Goal: Complete application form

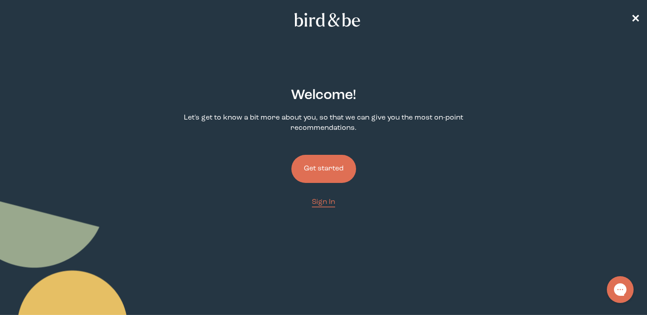
click at [332, 177] on button "Get started" at bounding box center [323, 169] width 65 height 28
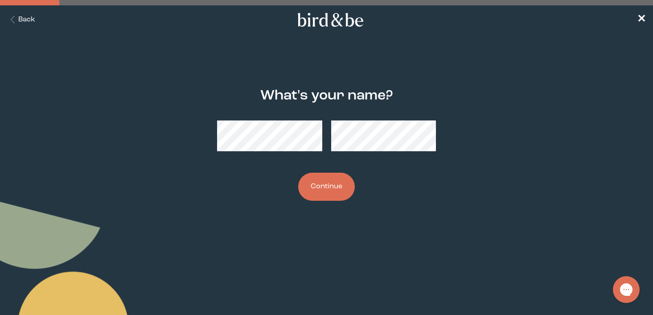
click at [329, 196] on button "Continue" at bounding box center [326, 187] width 57 height 28
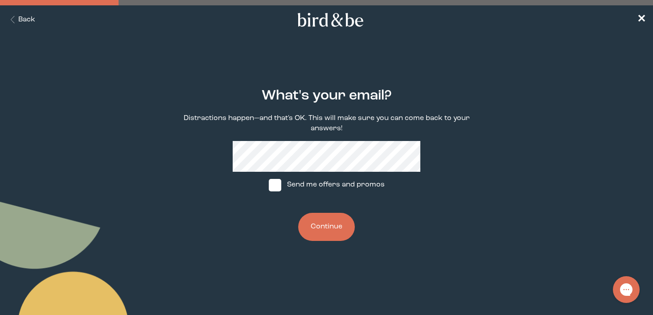
click at [27, 18] on button "Back" at bounding box center [21, 20] width 28 height 10
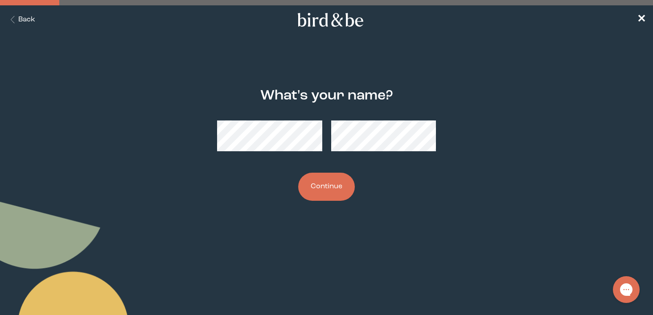
click at [27, 18] on button "Back" at bounding box center [21, 20] width 28 height 10
